Goal: Check status

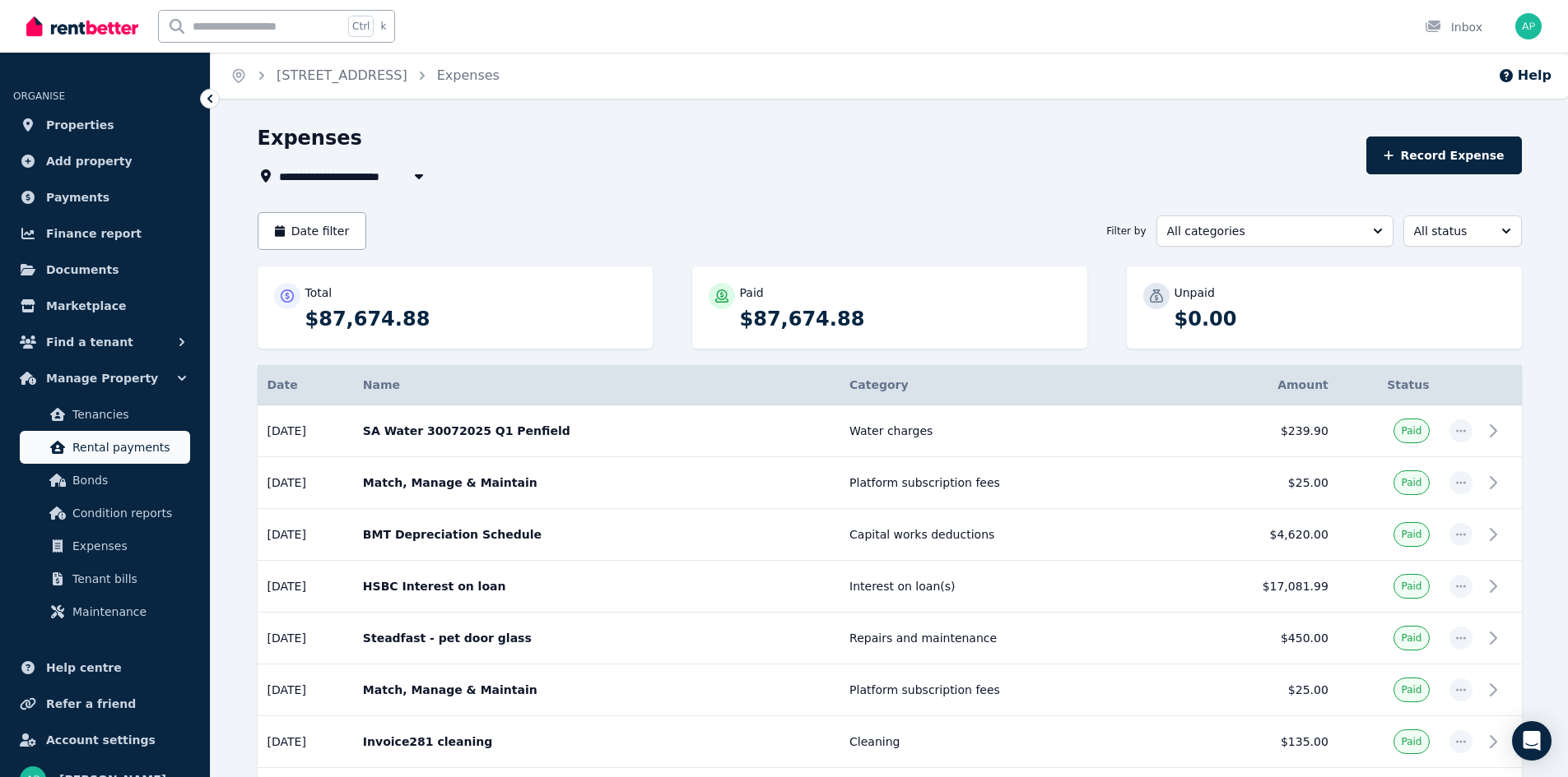
click at [120, 443] on span "Rental payments" at bounding box center [128, 447] width 111 height 20
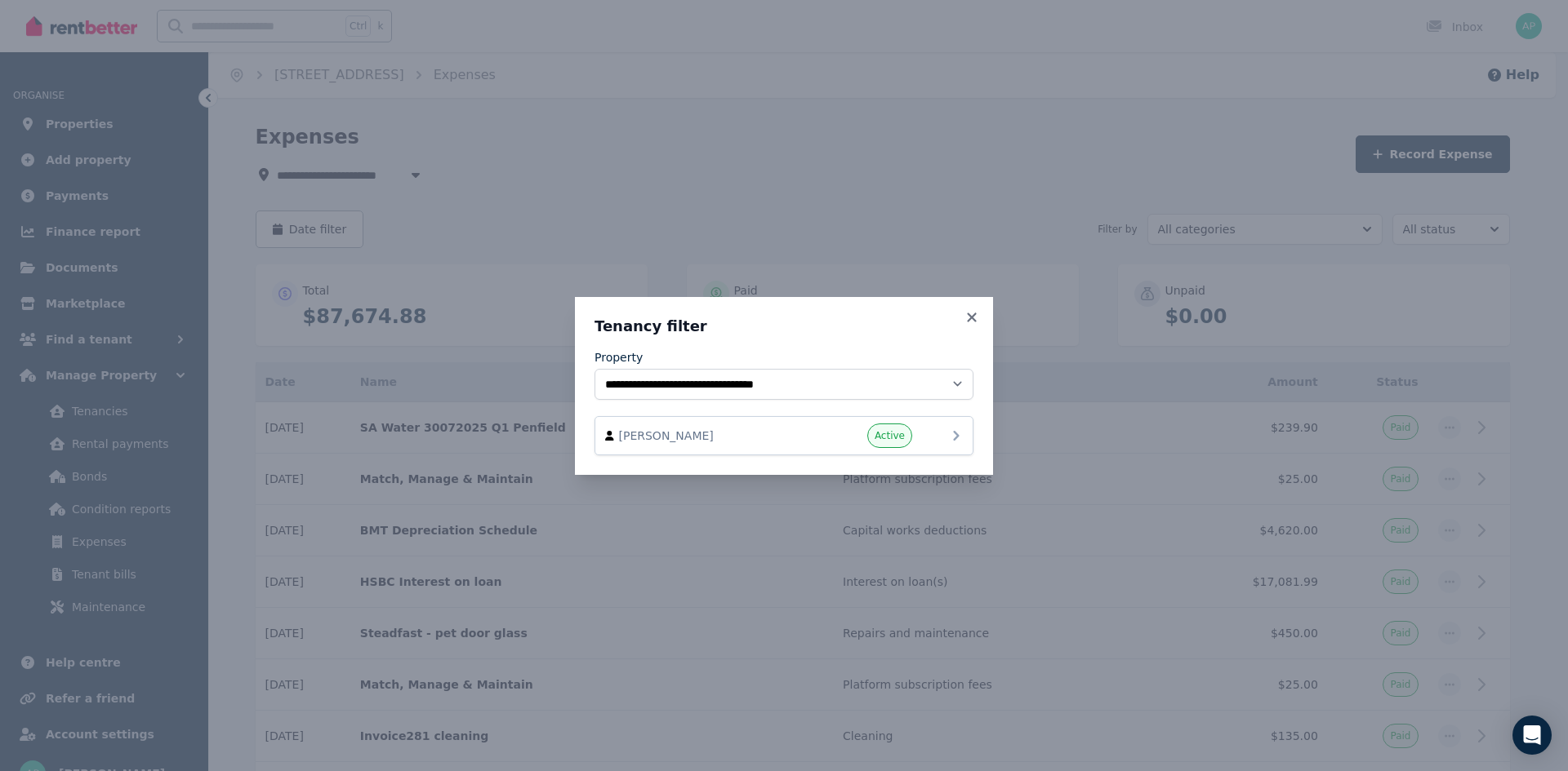
click at [835, 436] on div "Active" at bounding box center [863, 435] width 98 height 24
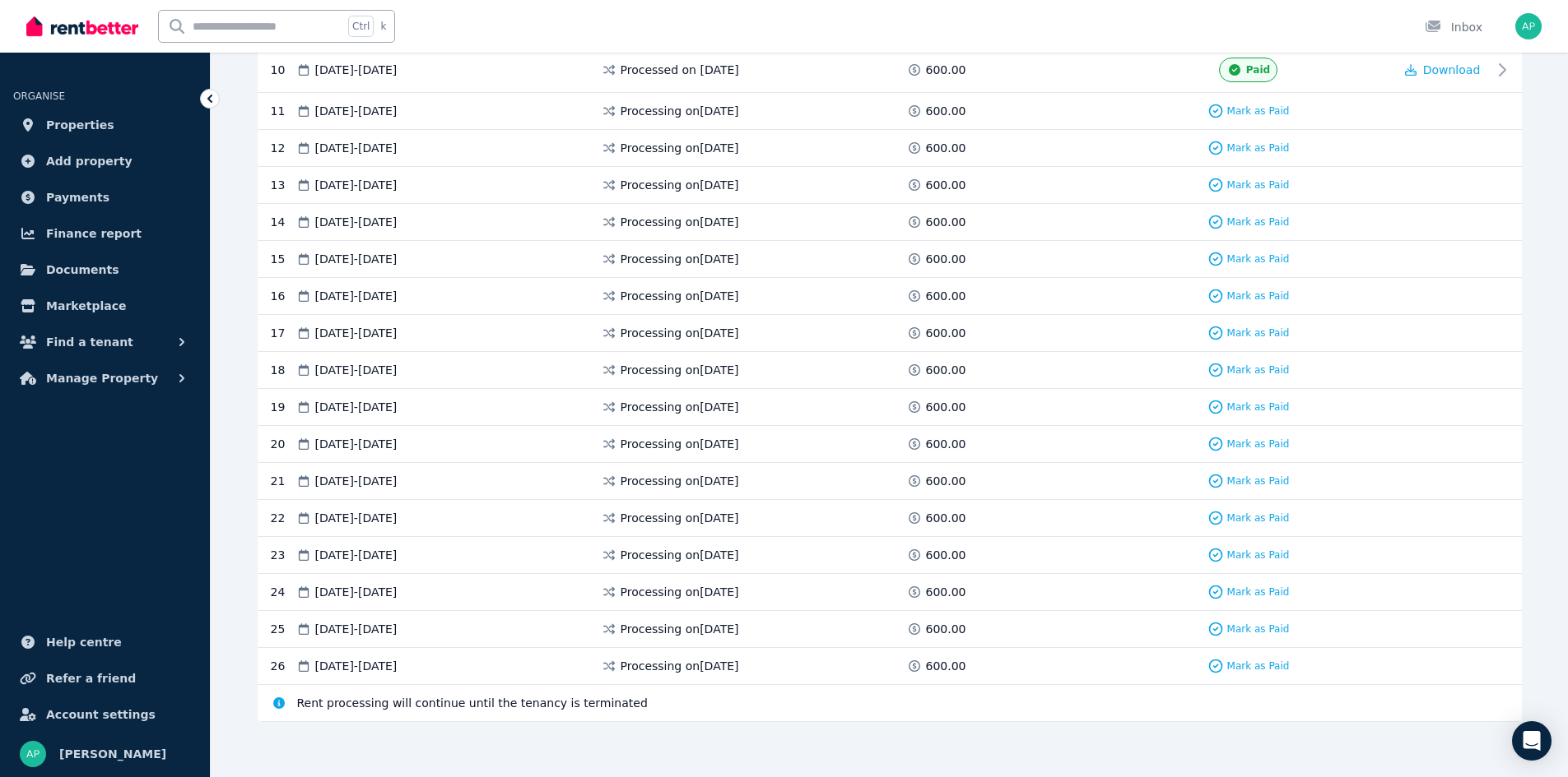
scroll to position [794, 0]
